Goal: Navigation & Orientation: Find specific page/section

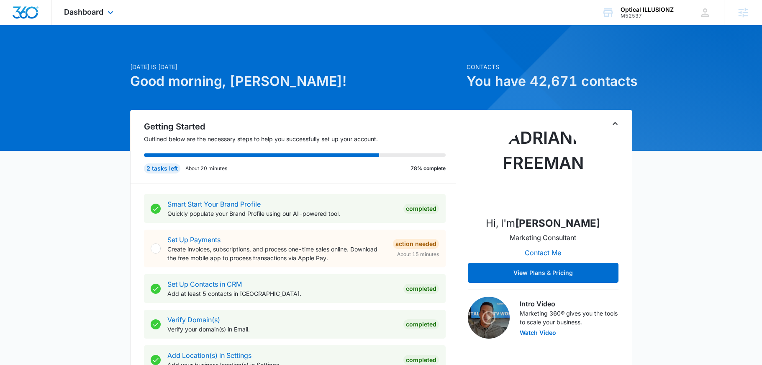
click at [101, 18] on div "Dashboard Apps Reputation Websites Forms CRM Email Social Shop Content Ads Inte…" at bounding box center [89, 12] width 77 height 25
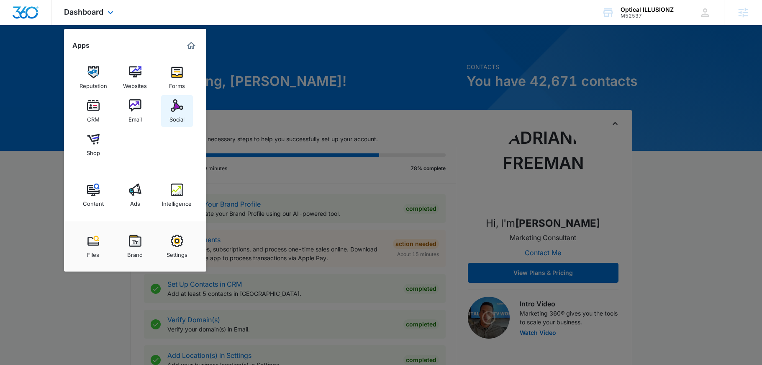
click at [180, 113] on div "Social" at bounding box center [176, 117] width 15 height 11
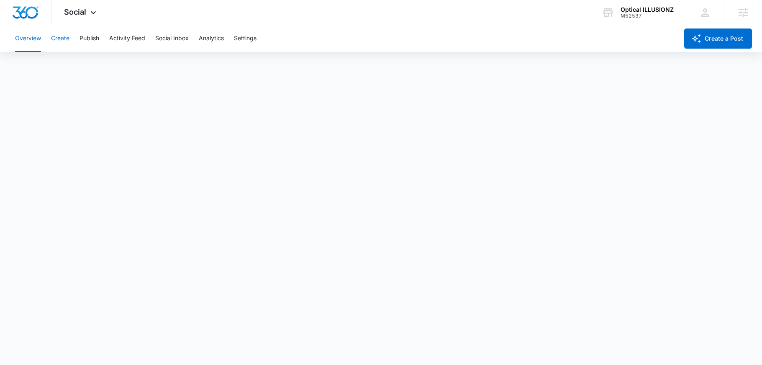
click at [67, 40] on button "Create" at bounding box center [60, 38] width 18 height 27
click at [91, 58] on button "Approvals" at bounding box center [82, 63] width 28 height 23
click at [96, 15] on icon at bounding box center [93, 15] width 10 height 10
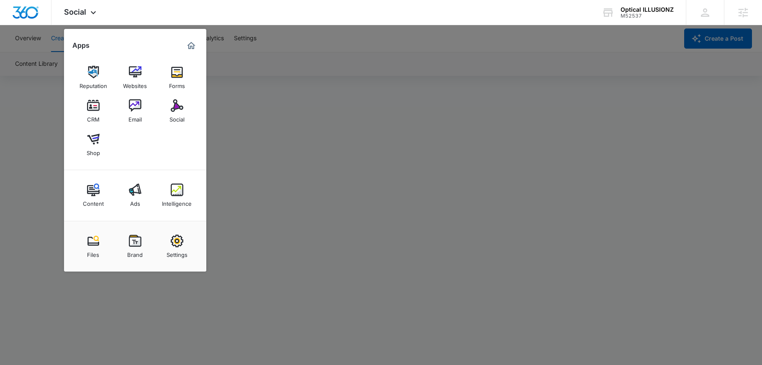
click at [330, 157] on div at bounding box center [381, 182] width 762 height 365
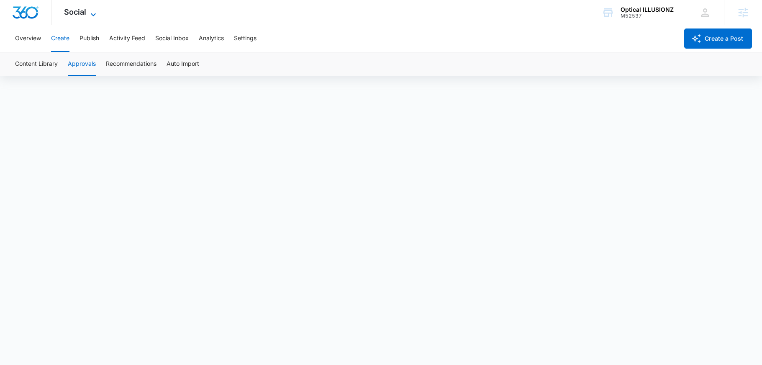
click at [80, 10] on span "Social" at bounding box center [75, 12] width 22 height 9
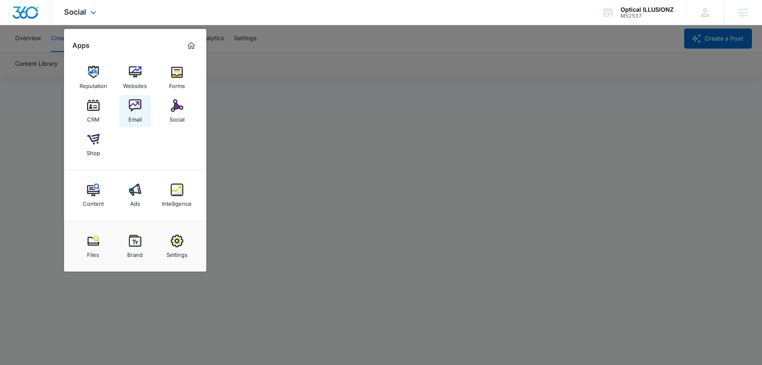
click at [137, 107] on img at bounding box center [135, 105] width 13 height 13
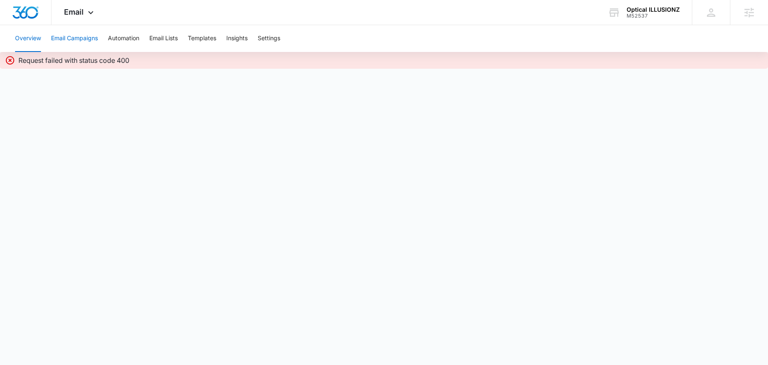
click at [90, 33] on button "Email Campaigns" at bounding box center [74, 38] width 47 height 27
click at [135, 41] on button "Automation" at bounding box center [123, 38] width 31 height 27
click at [196, 39] on button "Templates" at bounding box center [202, 38] width 28 height 27
